Goal: Transaction & Acquisition: Purchase product/service

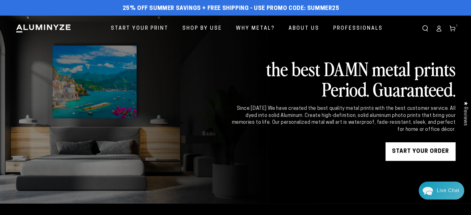
click at [451, 31] on use at bounding box center [451, 29] width 5 height 6
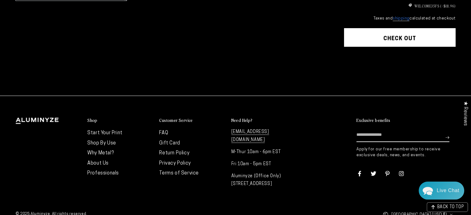
scroll to position [219, 0]
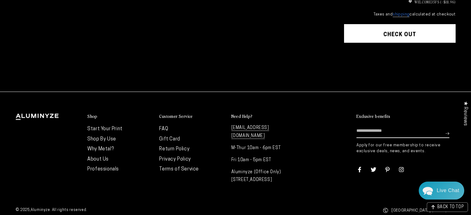
click at [188, 114] on h2 "Customer Service" at bounding box center [175, 117] width 33 height 6
click at [174, 114] on h2 "Customer Service" at bounding box center [175, 117] width 33 height 6
click at [193, 179] on div "Shop Start Your Print Shop By Use Why Metal? About Us Professionals" at bounding box center [235, 149] width 471 height 114
click at [240, 126] on link "[EMAIL_ADDRESS][DOMAIN_NAME]" at bounding box center [250, 132] width 38 height 13
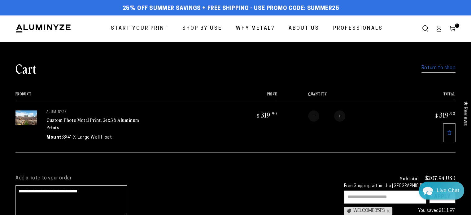
scroll to position [31, 0]
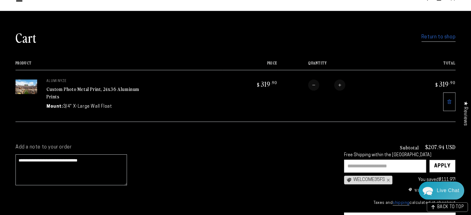
click at [169, 168] on cart-note "**********" at bounding box center [173, 166] width 316 height 45
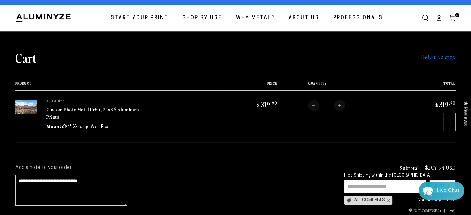
scroll to position [0, 0]
